Goal: Task Accomplishment & Management: Use online tool/utility

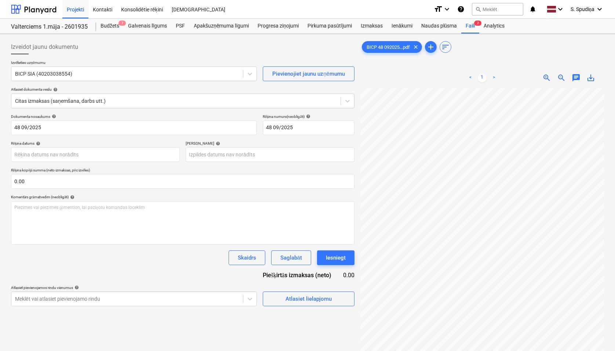
scroll to position [71, 35]
click at [76, 10] on div "Projekti" at bounding box center [75, 9] width 26 height 19
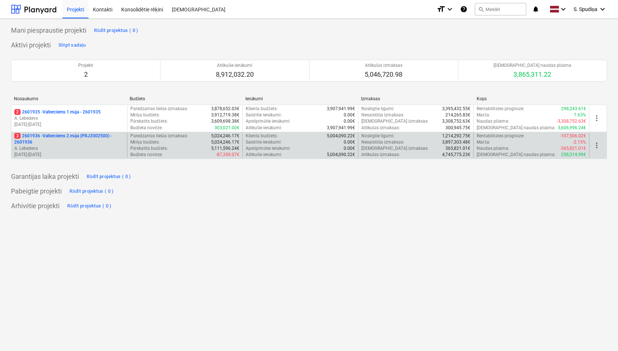
click at [92, 142] on p "3 2601936 - Valterciems 2.māja (PRJ2002500) - 2601936" at bounding box center [69, 139] width 110 height 12
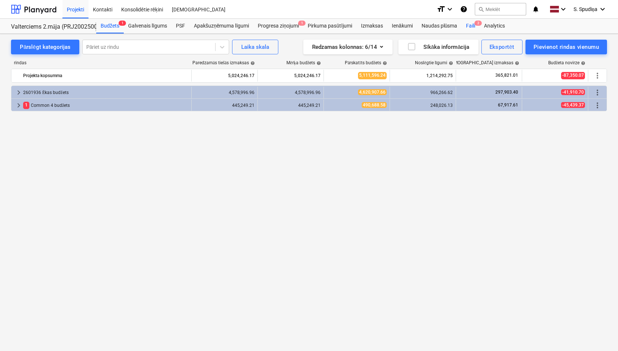
click at [466, 26] on div "Faili 2" at bounding box center [470, 26] width 18 height 15
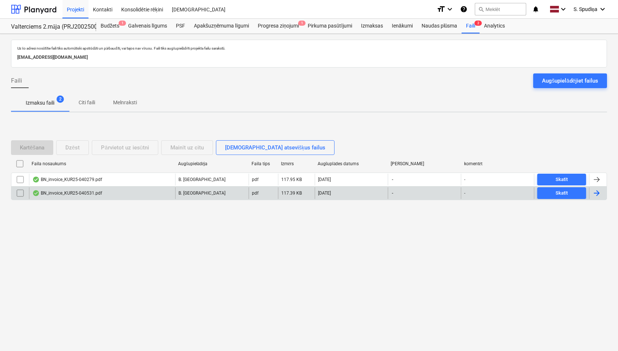
click at [99, 193] on div "BN_invoice_KUR25-040531.pdf" at bounding box center [67, 193] width 70 height 6
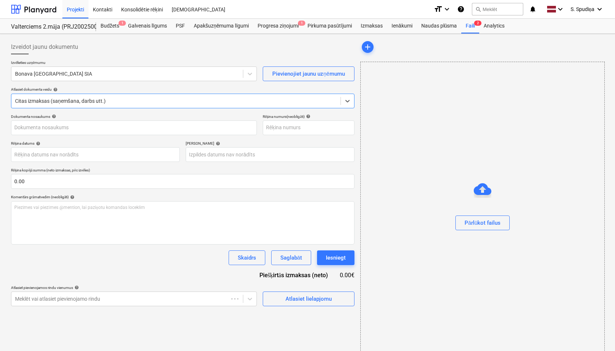
type input "KUR25-040531"
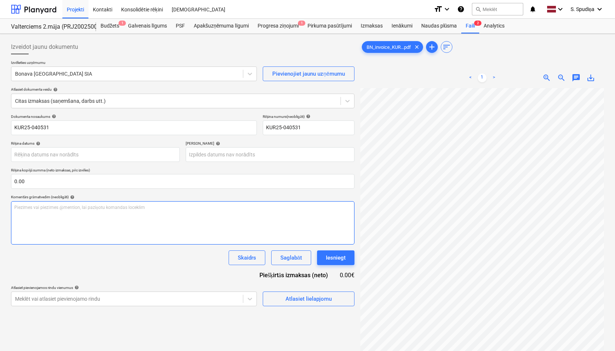
scroll to position [89, 3]
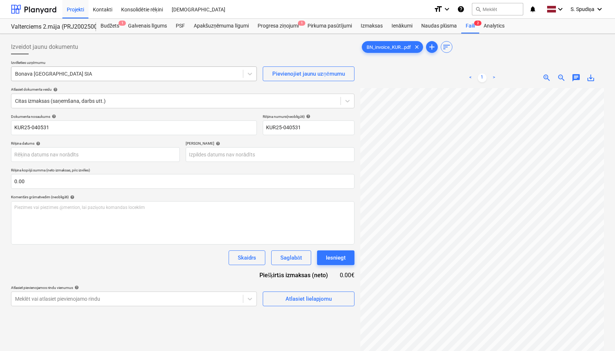
click at [75, 74] on div at bounding box center [127, 73] width 224 height 7
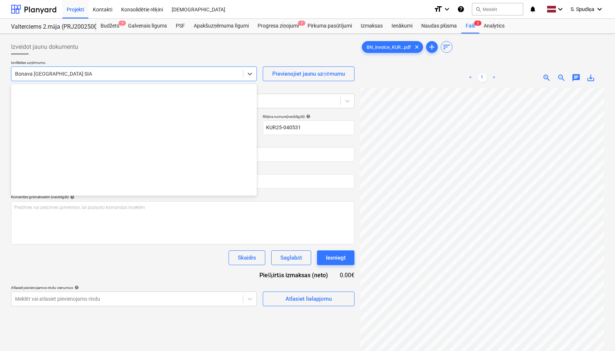
scroll to position [1387, 0]
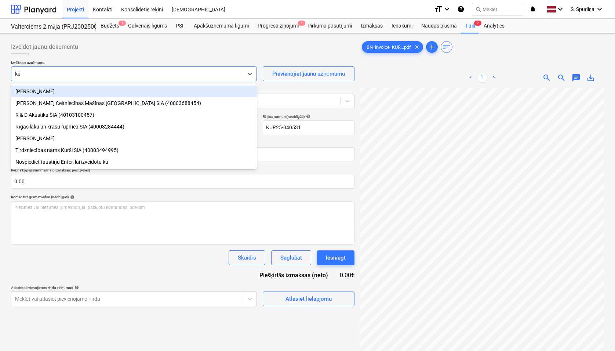
type input "kur"
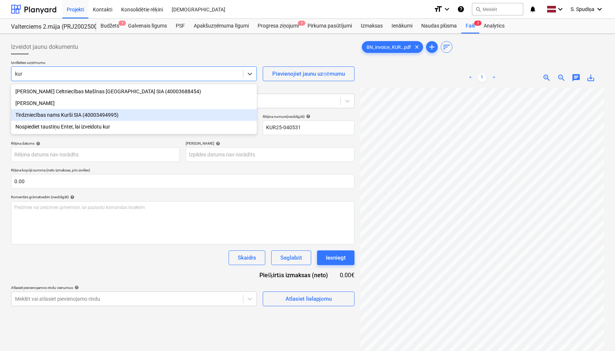
click at [68, 116] on div "Tirdzniecības nams Kurši SIA (40003494995)" at bounding box center [134, 115] width 246 height 12
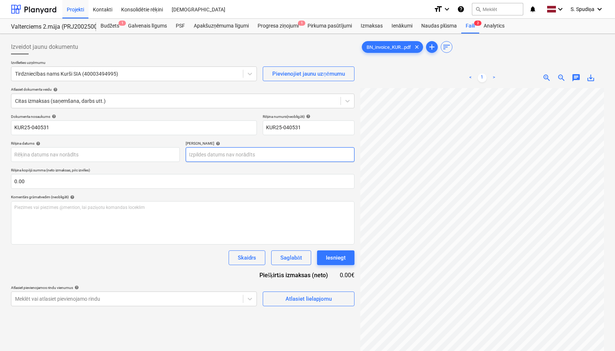
scroll to position [0, 123]
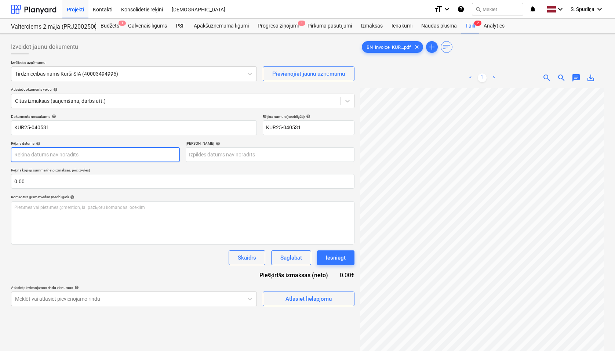
click at [46, 157] on body "Projekti Kontakti Konsolidētie rēķini Iesūtne format_size keyboard_arrow_down h…" at bounding box center [307, 175] width 615 height 351
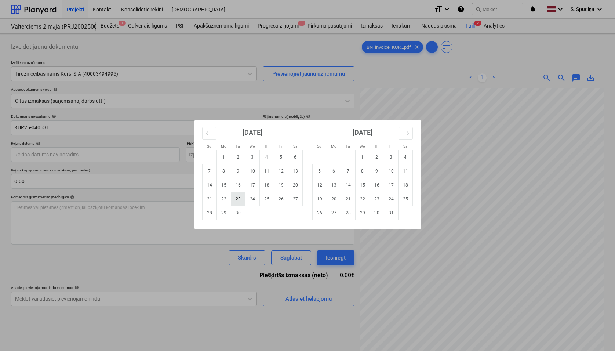
click at [238, 195] on td "23" at bounding box center [238, 199] width 14 height 14
type input "[DATE]"
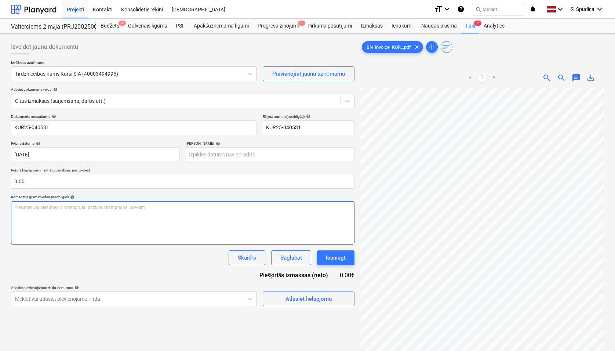
scroll to position [48, 36]
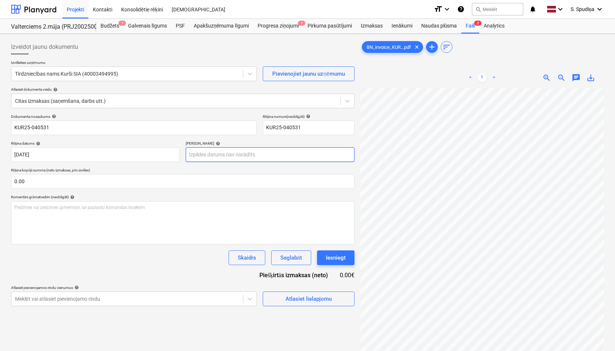
click at [263, 153] on body "Projekti Kontakti Konsolidētie rēķini Iesūtne format_size keyboard_arrow_down h…" at bounding box center [307, 175] width 615 height 351
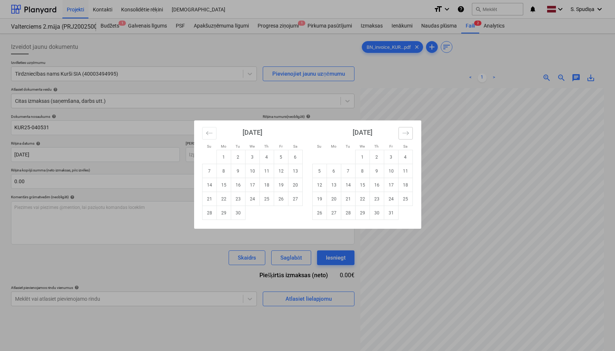
click at [409, 134] on icon "Move forward to switch to the next month." at bounding box center [405, 133] width 7 height 7
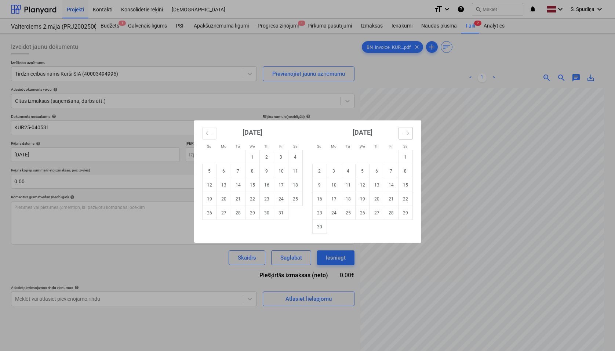
click at [409, 134] on icon "Move forward to switch to the next month." at bounding box center [405, 133] width 7 height 7
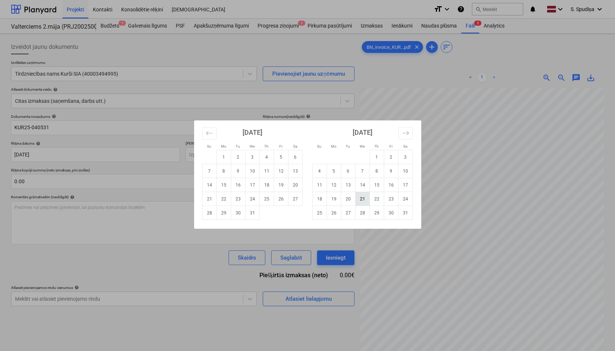
click at [361, 200] on td "21" at bounding box center [362, 199] width 14 height 14
type input "[DATE]"
